Goal: Task Accomplishment & Management: Use online tool/utility

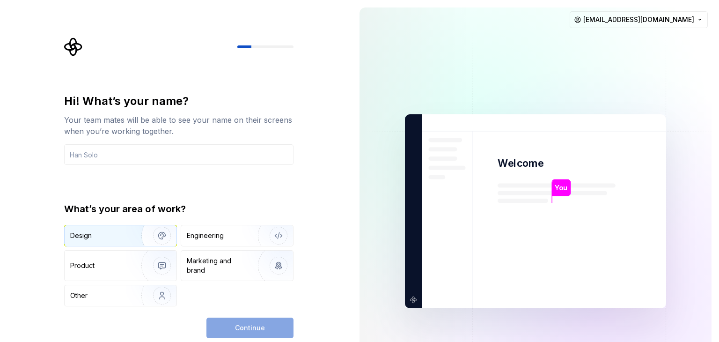
click at [96, 231] on div "Design" at bounding box center [99, 235] width 59 height 9
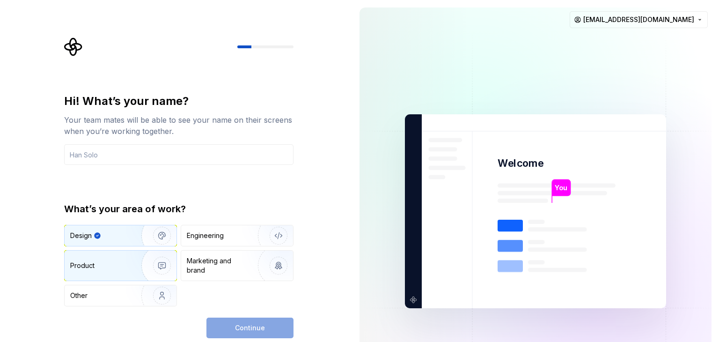
click at [106, 267] on div "Product" at bounding box center [101, 265] width 62 height 9
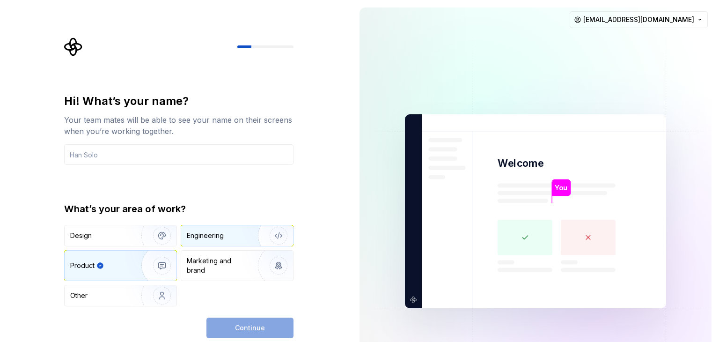
click at [207, 233] on div "Engineering" at bounding box center [205, 235] width 37 height 9
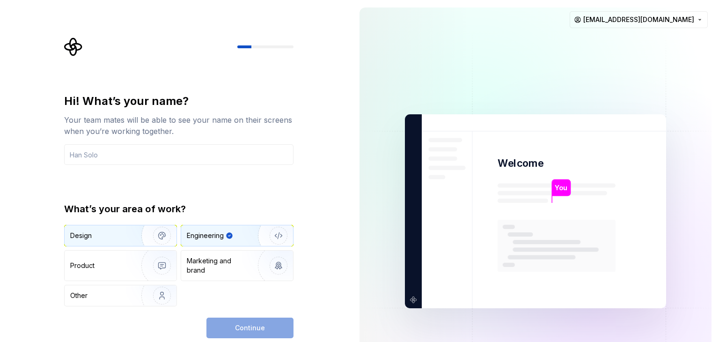
click at [88, 242] on div "Design Engineering Product Marketing and brand Other" at bounding box center [178, 265] width 229 height 81
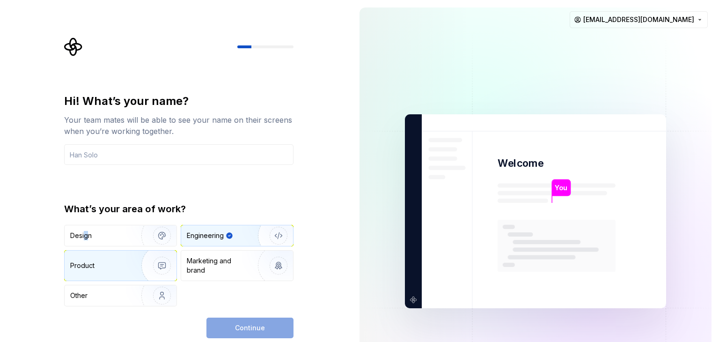
click at [101, 254] on div "Product" at bounding box center [121, 265] width 112 height 30
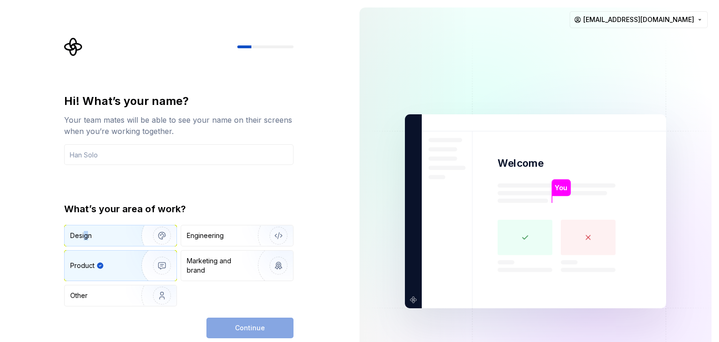
click at [112, 225] on div "Design" at bounding box center [121, 235] width 112 height 21
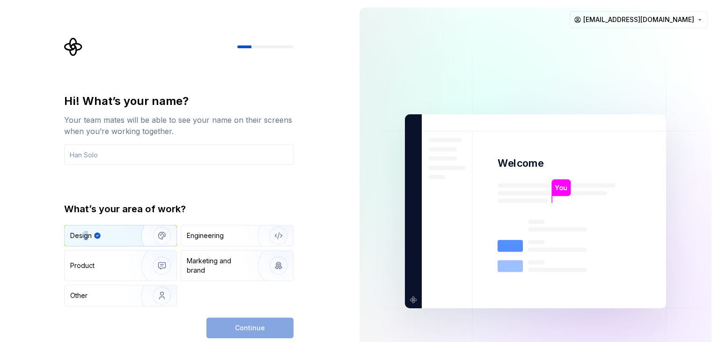
click at [235, 323] on div "Continue" at bounding box center [249, 327] width 87 height 21
click at [126, 147] on input "text" at bounding box center [178, 154] width 229 height 21
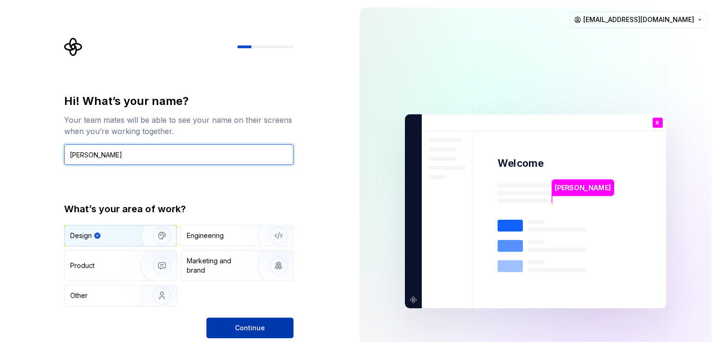
type input "Rony"
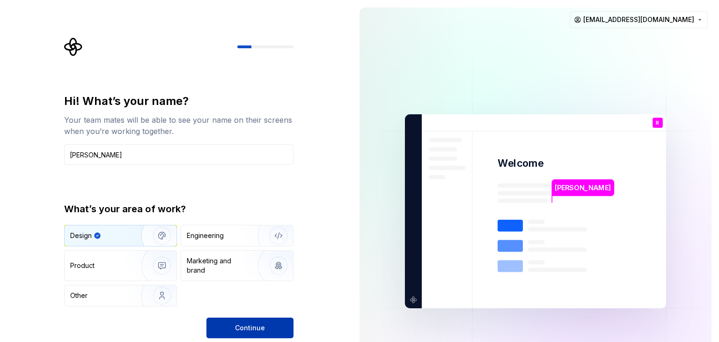
click at [258, 329] on span "Continue" at bounding box center [250, 327] width 30 height 9
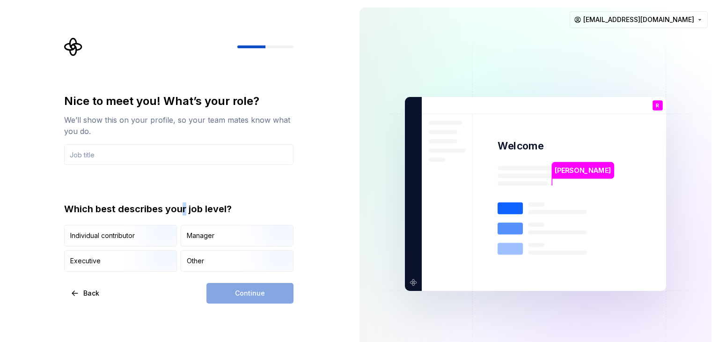
drag, startPoint x: 255, startPoint y: 282, endPoint x: 184, endPoint y: 190, distance: 116.9
click at [184, 190] on div "Nice to meet you! What’s your role? We’ll show this on your profile, so your te…" at bounding box center [178, 183] width 229 height 178
click at [142, 157] on input "text" at bounding box center [178, 154] width 229 height 21
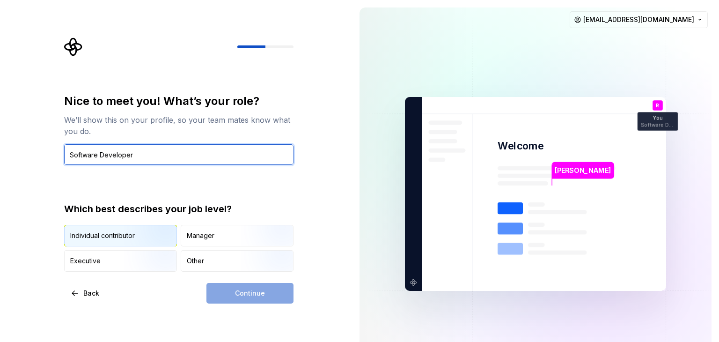
type input "Software Developer"
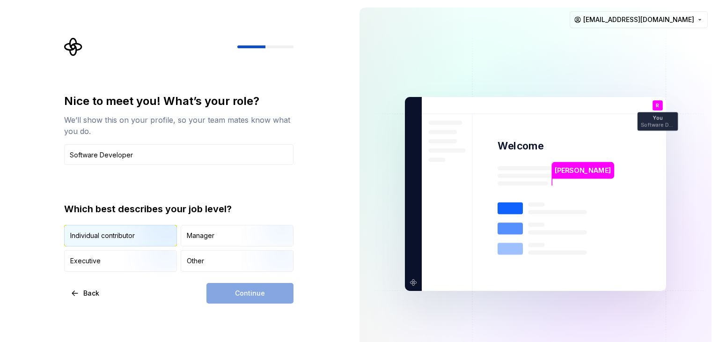
click at [163, 238] on img "button" at bounding box center [154, 247] width 60 height 63
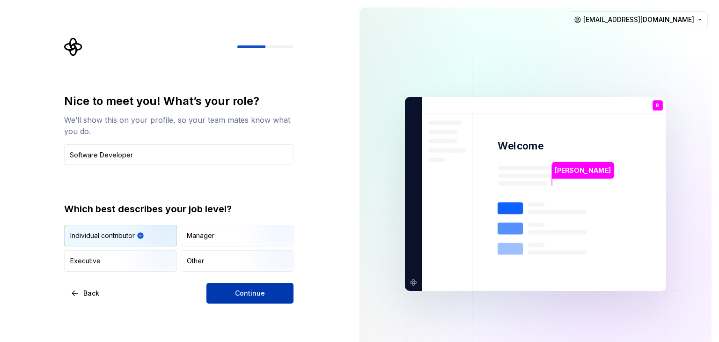
click at [225, 299] on button "Continue" at bounding box center [249, 293] width 87 height 21
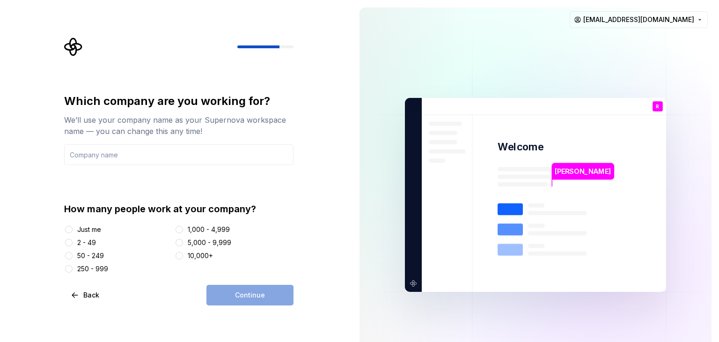
click at [80, 238] on div "2 - 49" at bounding box center [86, 242] width 19 height 9
click at [73, 239] on button "2 - 49" at bounding box center [68, 242] width 7 height 7
drag, startPoint x: 90, startPoint y: 230, endPoint x: 91, endPoint y: 248, distance: 17.4
click at [91, 233] on div "Just me" at bounding box center [89, 229] width 24 height 9
click at [73, 233] on button "Just me" at bounding box center [68, 229] width 7 height 7
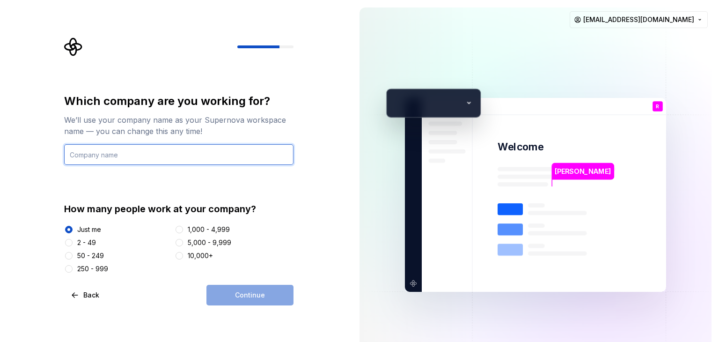
click at [169, 154] on input "text" at bounding box center [178, 154] width 229 height 21
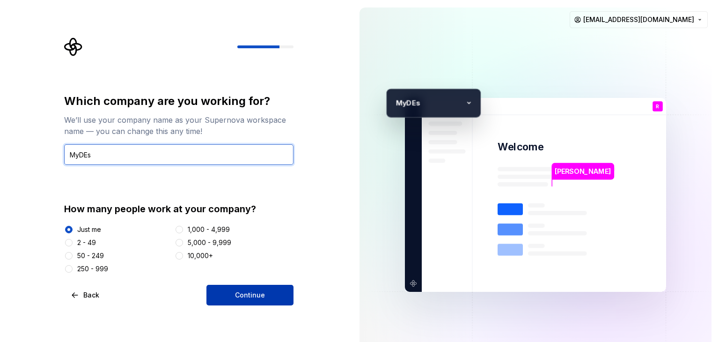
type input "MyDEs"
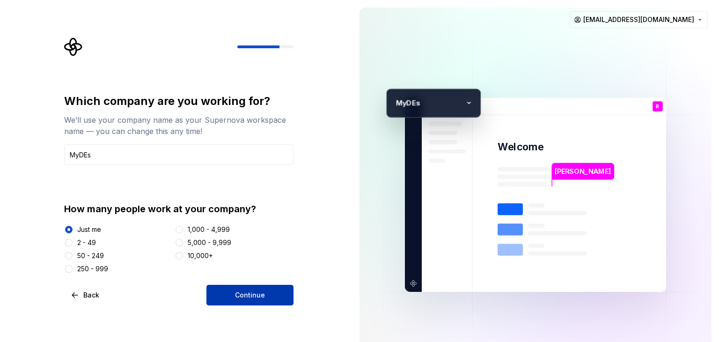
click at [241, 293] on span "Continue" at bounding box center [250, 294] width 30 height 9
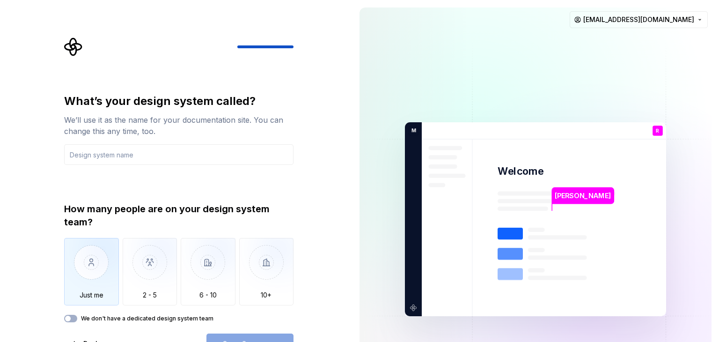
click at [108, 266] on img "button" at bounding box center [91, 269] width 55 height 63
click at [230, 331] on div "What’s your design system called? We’ll use it as the name for your documentati…" at bounding box center [178, 224] width 229 height 260
click at [143, 159] on input "text" at bounding box center [178, 154] width 229 height 21
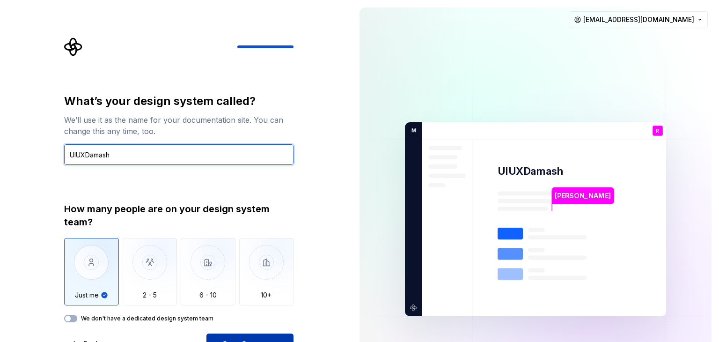
type input "UIUXDamash"
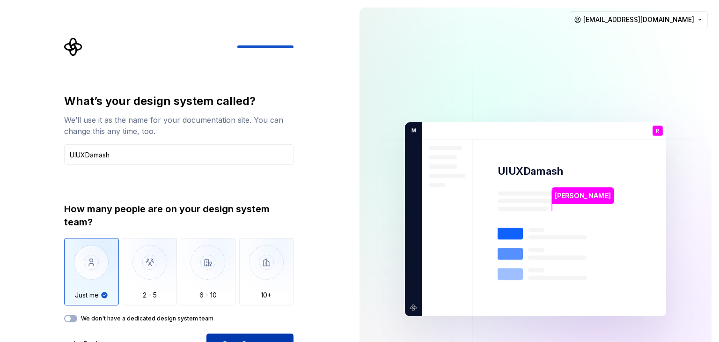
click at [227, 335] on button "Open Supernova" at bounding box center [249, 343] width 87 height 21
click at [112, 315] on label "We don't have a dedicated design system team" at bounding box center [147, 318] width 132 height 7
click at [77, 315] on button "We don't have a dedicated design system team" at bounding box center [70, 318] width 13 height 7
click at [77, 322] on div "We don't have a dedicated design system team" at bounding box center [178, 318] width 229 height 7
click at [72, 320] on button "We don't have a dedicated design system team" at bounding box center [70, 318] width 13 height 7
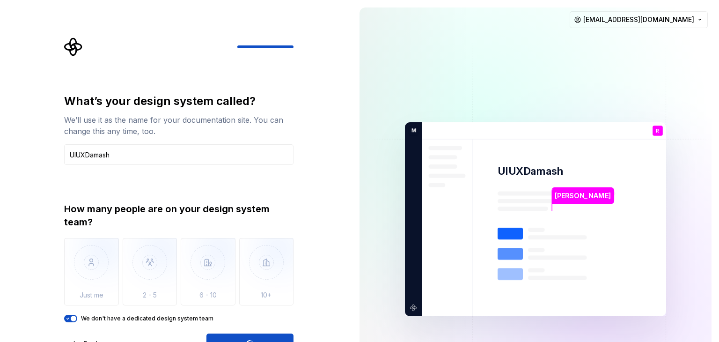
click at [241, 334] on div "Open Supernova" at bounding box center [249, 343] width 87 height 21
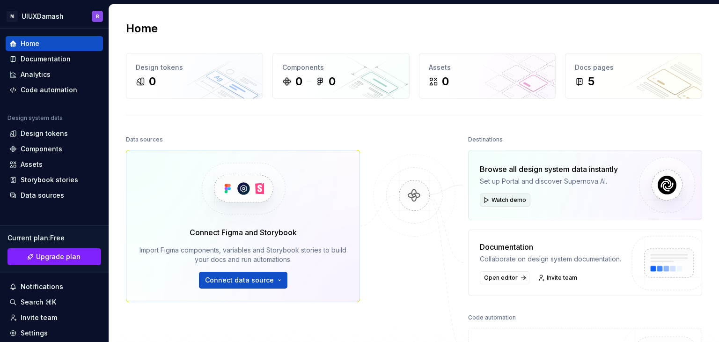
click at [502, 197] on span "Watch demo" at bounding box center [509, 199] width 35 height 7
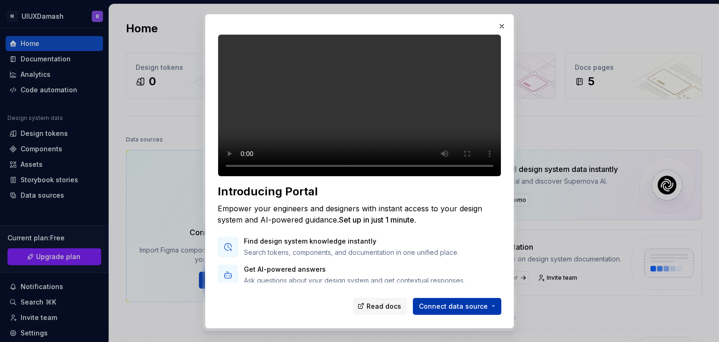
click at [485, 311] on button "Connect data source" at bounding box center [457, 305] width 88 height 17
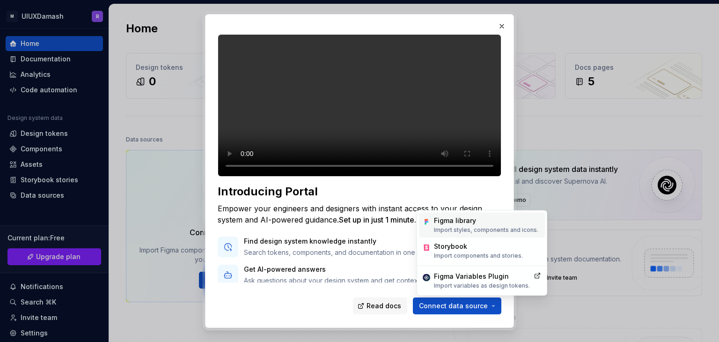
click at [482, 231] on p "Import styles, components and icons." at bounding box center [486, 229] width 104 height 7
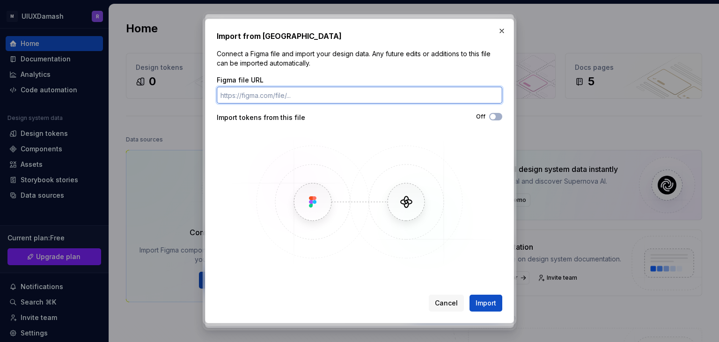
click at [238, 87] on input "Figma file URL" at bounding box center [360, 95] width 286 height 17
paste input "https://www.figma.com/design/QiFnINi2WQGtsUmXjNPlX2/BOS-Module?node-id=0-1&p=f&…"
type input "https://www.figma.com/design/QiFnINi2WQGtsUmXjNPlX2/BOS-Module?node-id=0-1&p=f&…"
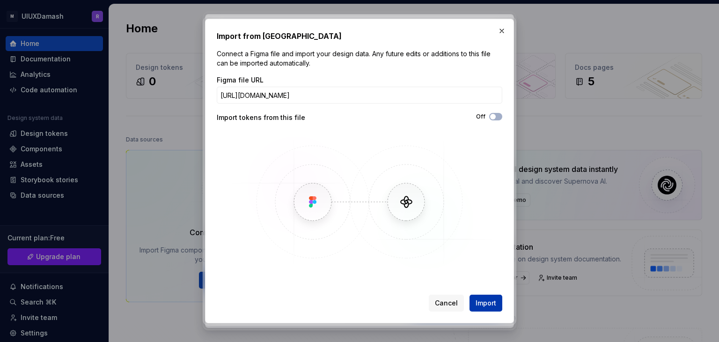
scroll to position [0, 0]
drag, startPoint x: 487, startPoint y: 301, endPoint x: 487, endPoint y: 296, distance: 5.1
click at [487, 296] on button "Import" at bounding box center [486, 302] width 33 height 17
click at [487, 300] on span "Import" at bounding box center [486, 302] width 21 height 9
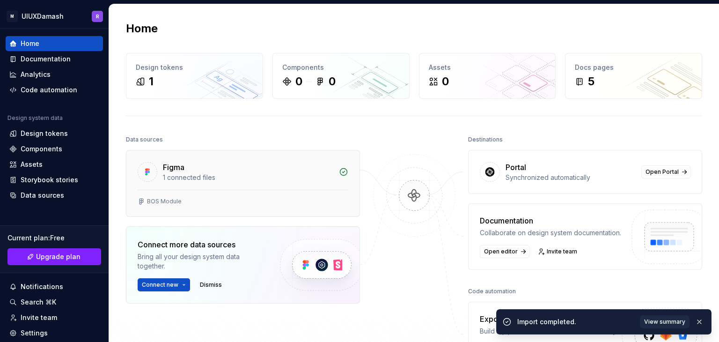
click at [228, 176] on div "1 connected files" at bounding box center [248, 177] width 170 height 9
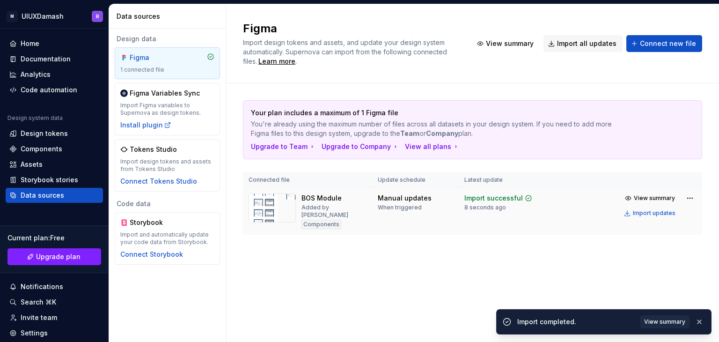
click at [288, 214] on img at bounding box center [272, 207] width 47 height 29
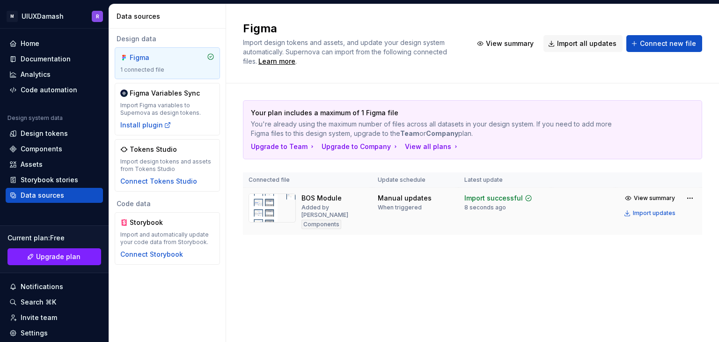
click at [287, 211] on img at bounding box center [272, 207] width 47 height 29
click at [343, 196] on div "BOS Module Added by Rony Components" at bounding box center [308, 211] width 118 height 36
click at [45, 46] on div "Home" at bounding box center [54, 43] width 90 height 9
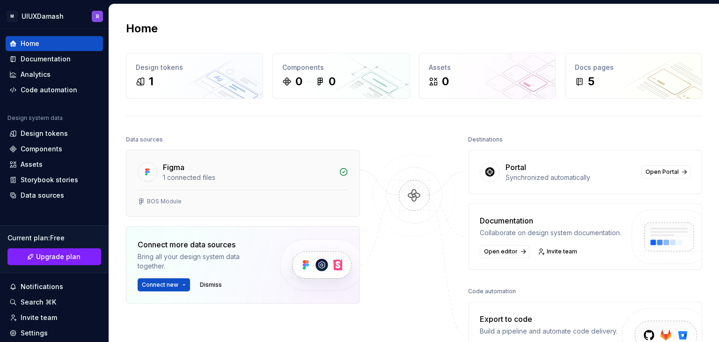
click at [162, 201] on div "BOS Module" at bounding box center [164, 201] width 35 height 7
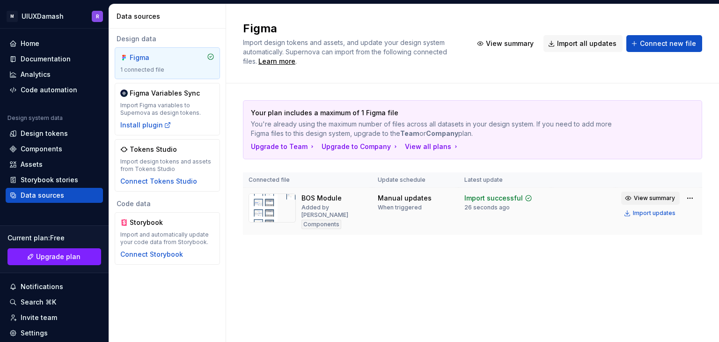
click at [654, 196] on span "View summary" at bounding box center [654, 197] width 41 height 7
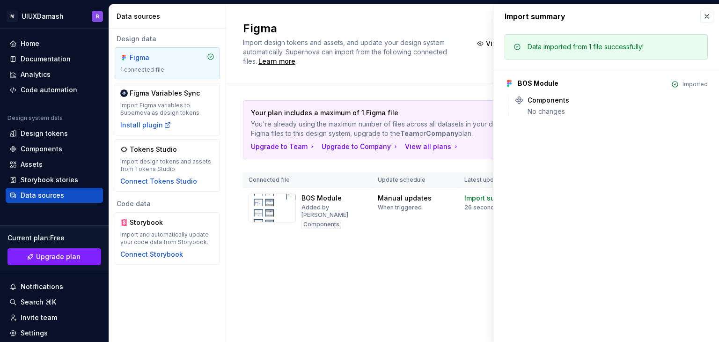
click at [538, 81] on div "BOS Module" at bounding box center [538, 83] width 41 height 9
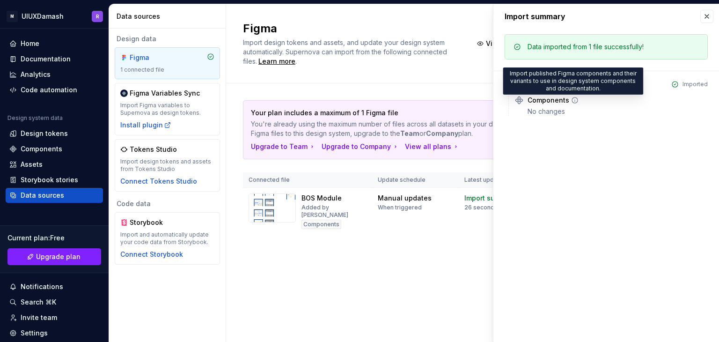
click at [572, 98] on icon at bounding box center [575, 100] width 6 height 6
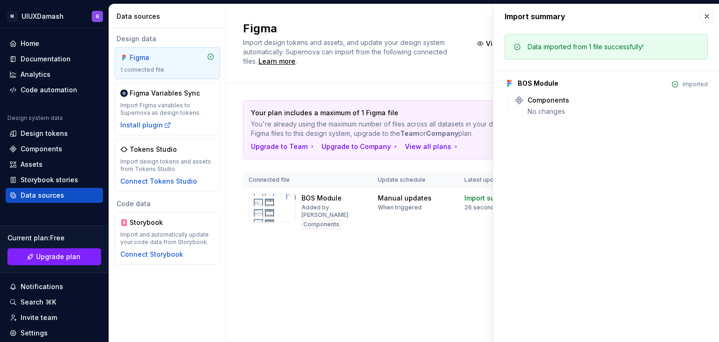
drag, startPoint x: 710, startPoint y: 18, endPoint x: 697, endPoint y: 25, distance: 15.1
click at [709, 18] on button "button" at bounding box center [706, 16] width 13 height 13
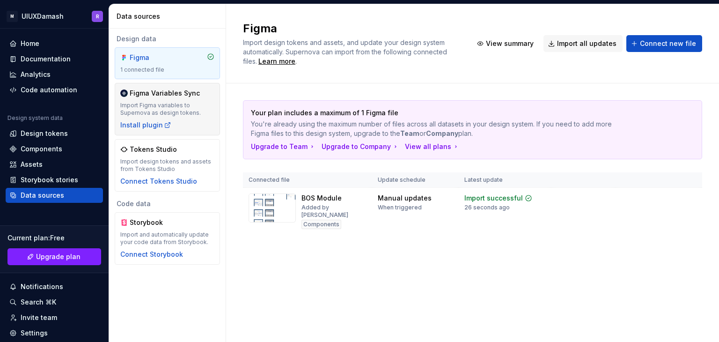
click at [185, 117] on div "Figma Variables Sync Import Figma variables to Supernova as design tokens. Inst…" at bounding box center [167, 108] width 94 height 41
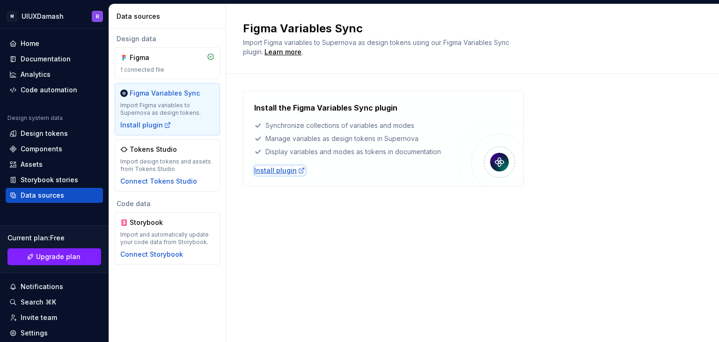
click at [264, 172] on div "Install plugin" at bounding box center [279, 170] width 51 height 9
click at [112, 65] on div "Design data Figma 1 connected file Figma Variables Sync Import Figma variables …" at bounding box center [167, 150] width 117 height 242
click at [134, 65] on div "Figma 1 connected file" at bounding box center [167, 63] width 94 height 21
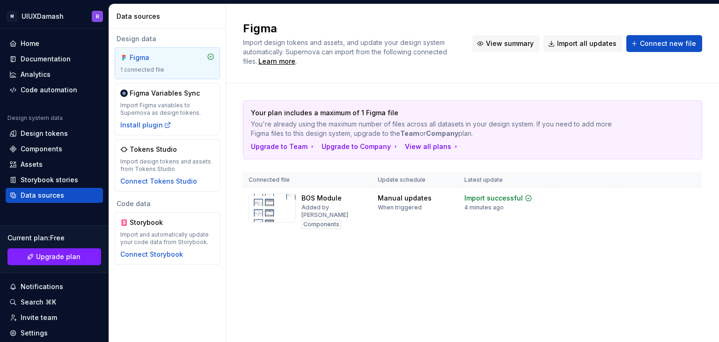
click at [520, 51] on button "View summary" at bounding box center [505, 43] width 67 height 17
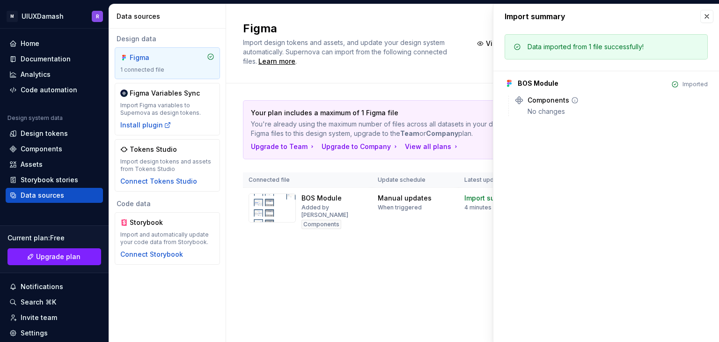
click at [522, 101] on icon at bounding box center [518, 100] width 9 height 9
click at [710, 17] on button "button" at bounding box center [706, 16] width 13 height 13
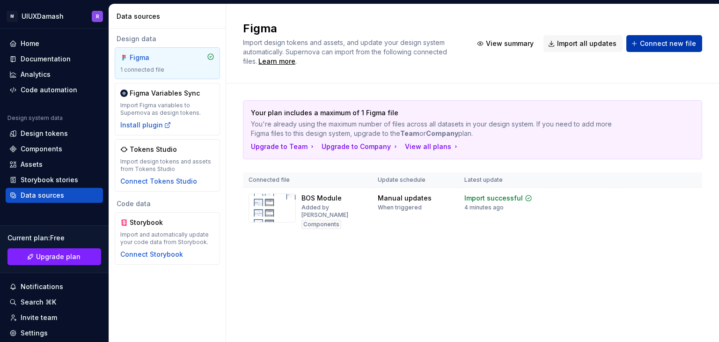
click at [658, 42] on span "Connect new file" at bounding box center [668, 43] width 56 height 9
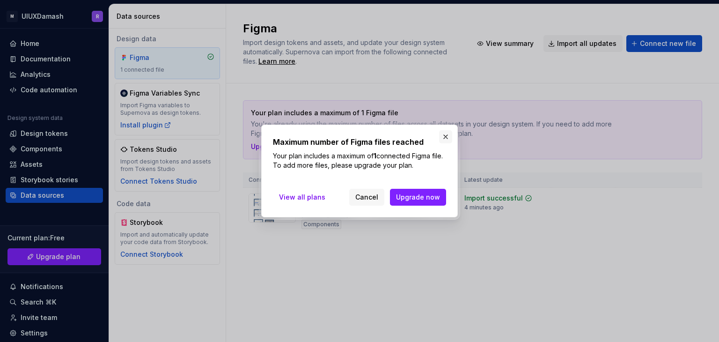
click at [440, 133] on button "button" at bounding box center [445, 136] width 13 height 13
click at [442, 135] on b "Company" at bounding box center [442, 133] width 32 height 8
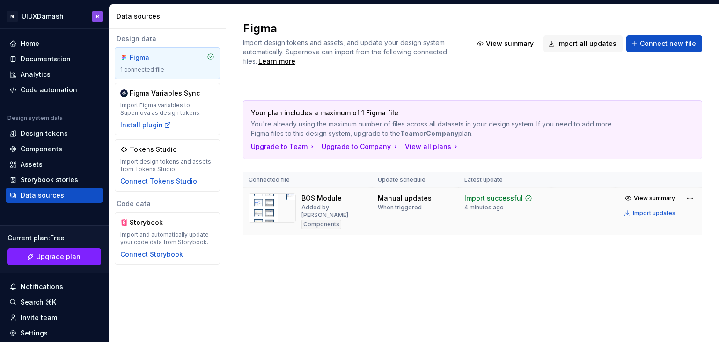
drag, startPoint x: 331, startPoint y: 217, endPoint x: 697, endPoint y: 202, distance: 366.4
click at [697, 202] on td "View summary Import updates" at bounding box center [659, 206] width 87 height 36
click at [694, 199] on html "M UIUXDamash R Home Documentation Analytics Code automation Design system data …" at bounding box center [359, 171] width 719 height 342
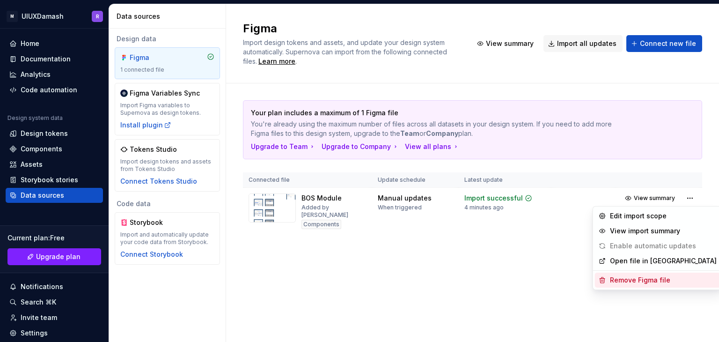
click at [638, 278] on div "Remove Figma file" at bounding box center [663, 279] width 107 height 9
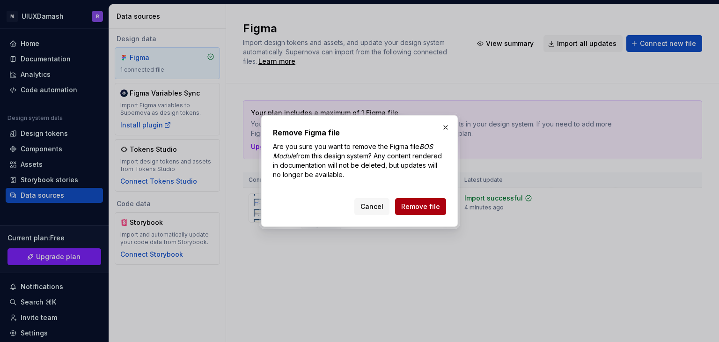
click at [416, 202] on span "Remove file" at bounding box center [420, 206] width 39 height 9
